Goal: Transaction & Acquisition: Purchase product/service

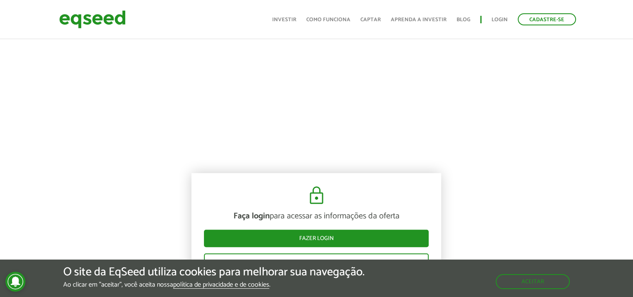
scroll to position [541, 0]
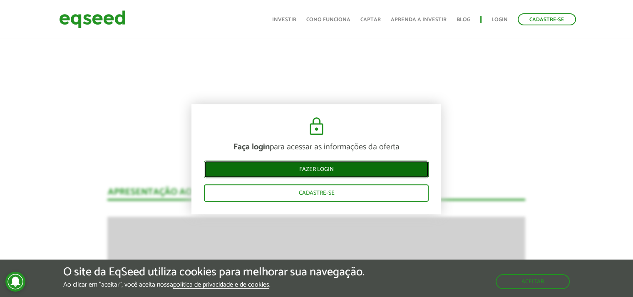
click at [328, 170] on link "Fazer login" at bounding box center [316, 169] width 225 height 17
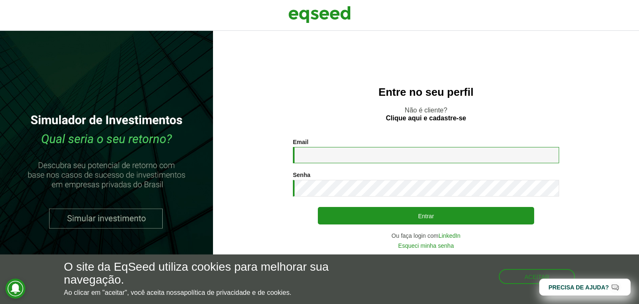
click at [375, 152] on input "Email *" at bounding box center [426, 155] width 266 height 16
type input "**********"
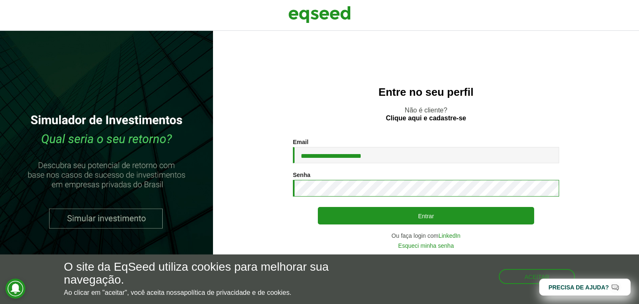
click at [318, 207] on button "Entrar" at bounding box center [426, 215] width 216 height 17
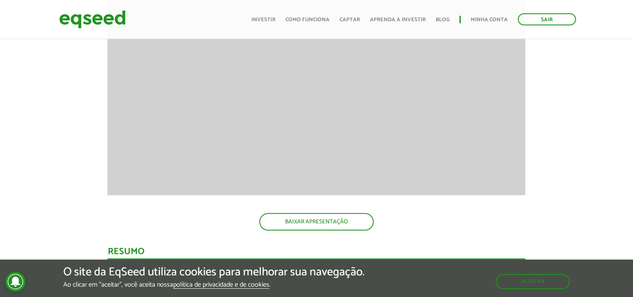
scroll to position [832, 0]
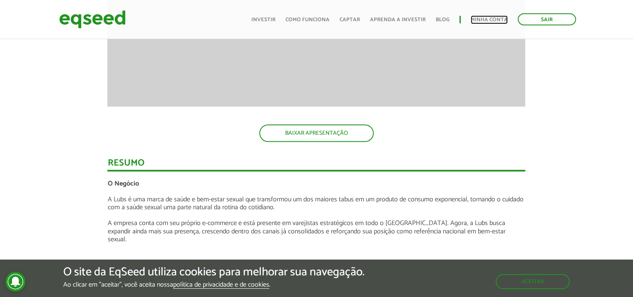
click at [478, 17] on link "Minha conta" at bounding box center [489, 19] width 37 height 5
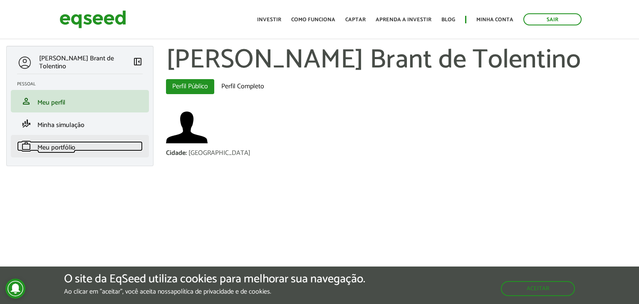
click at [68, 142] on span "Meu portfólio" at bounding box center [56, 147] width 38 height 11
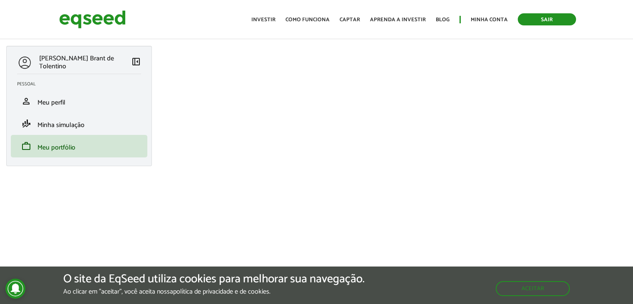
click at [539, 23] on link "Sair" at bounding box center [547, 19] width 58 height 12
